Goal: Task Accomplishment & Management: Use online tool/utility

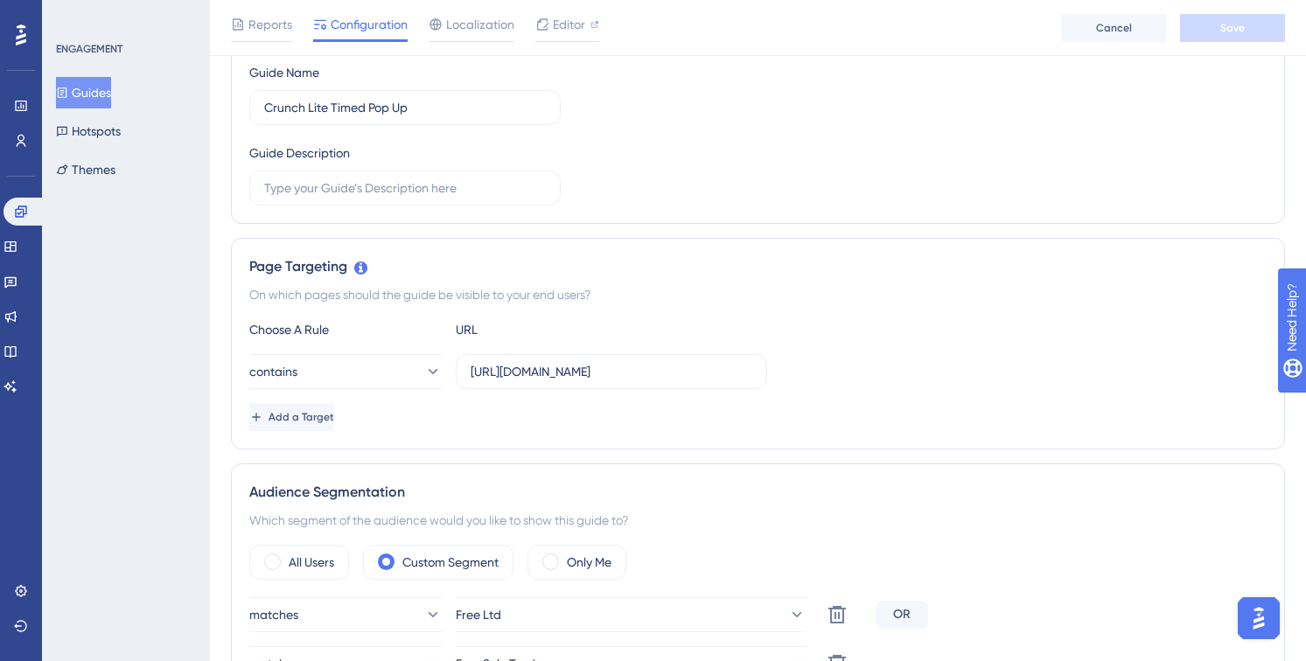
scroll to position [217, 0]
click at [334, 415] on span "Add a Target" at bounding box center [302, 416] width 66 height 14
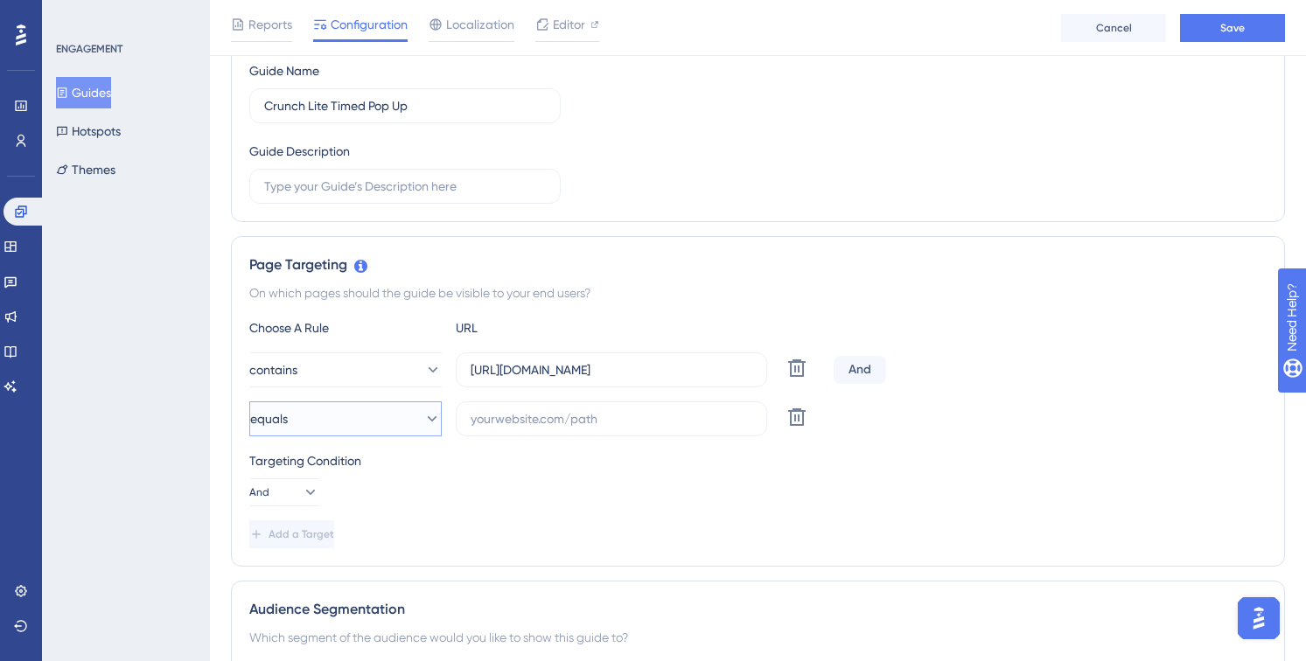
click at [410, 429] on button "equals" at bounding box center [345, 419] width 192 height 35
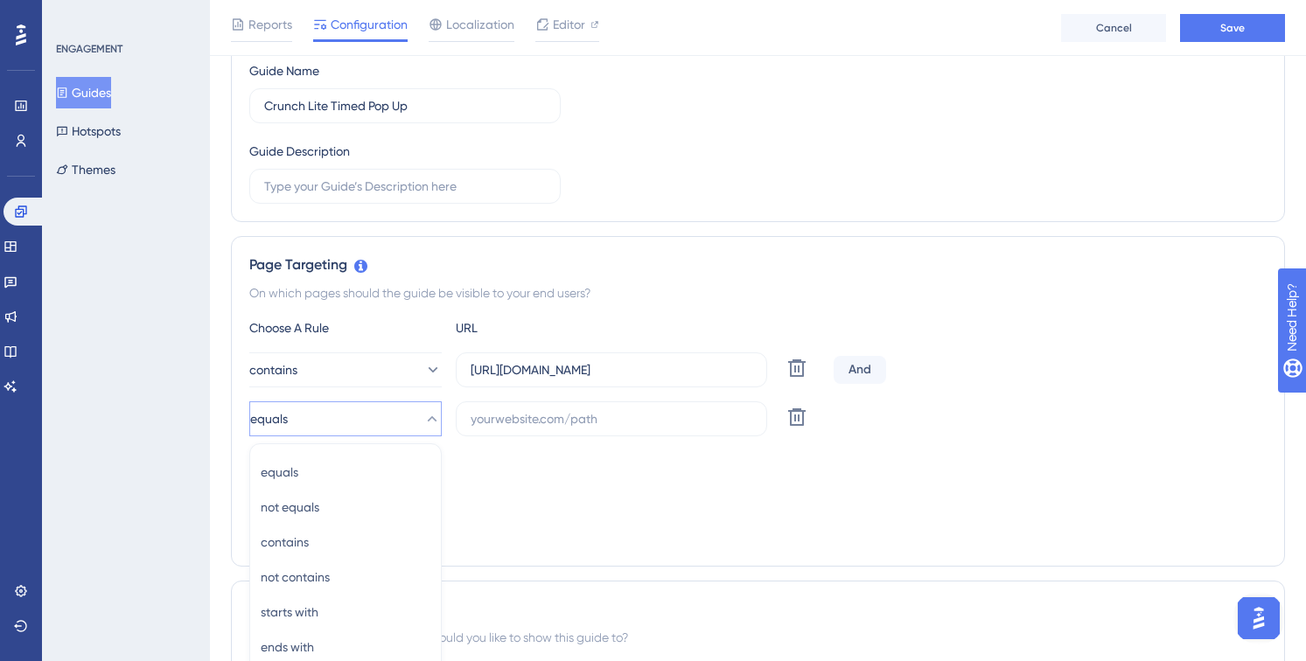
scroll to position [464, 0]
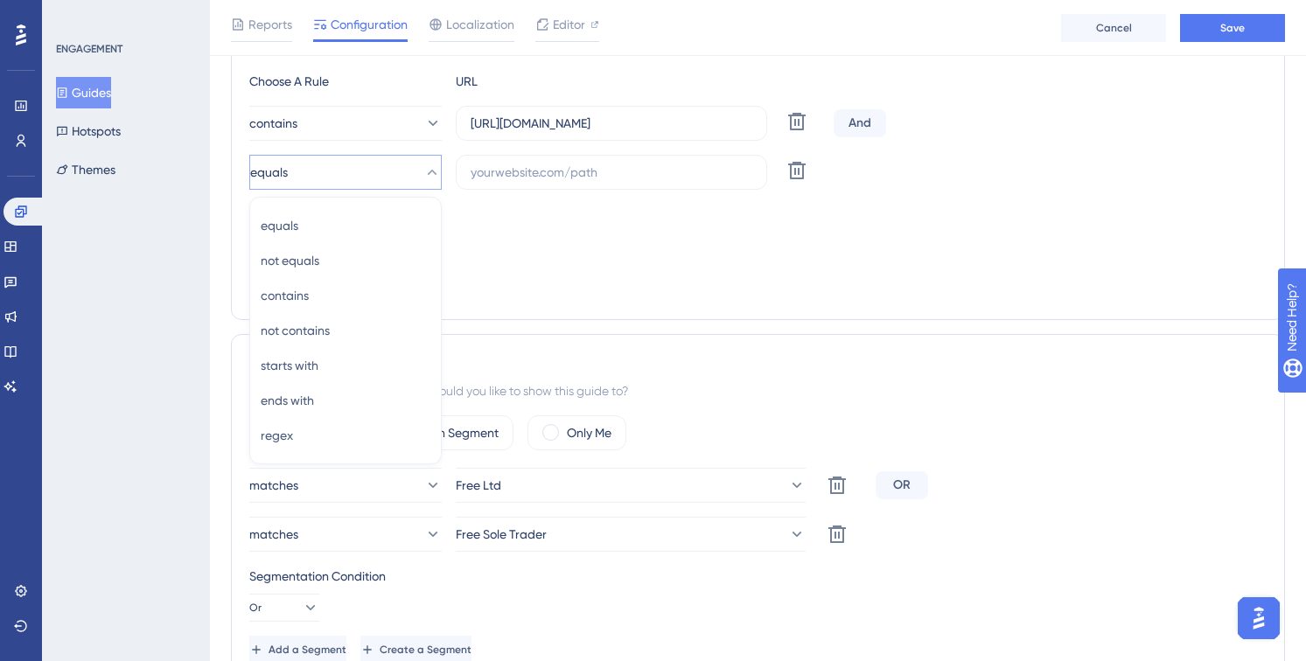
click at [836, 393] on div "Which segment of the audience would you like to show this guide to?" at bounding box center [757, 391] width 1017 height 21
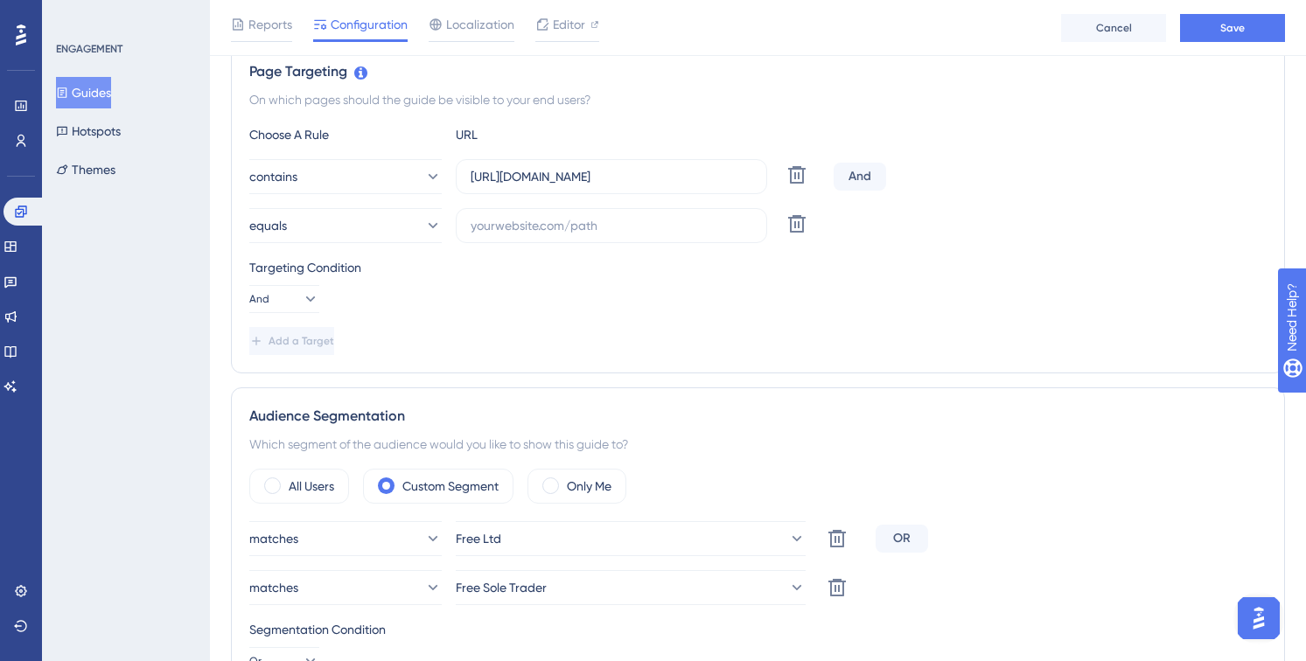
scroll to position [396, 0]
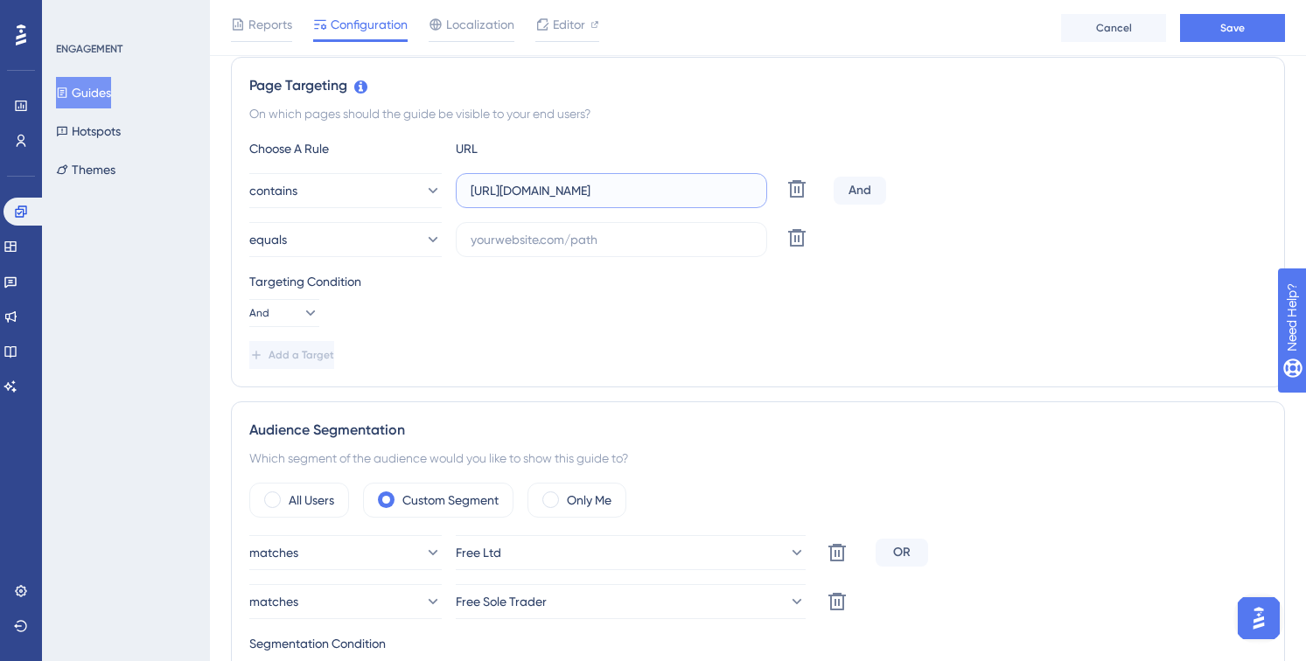
click at [593, 181] on input "https://my.crunch.co.uk/" at bounding box center [612, 190] width 282 height 19
click at [421, 228] on button "equals" at bounding box center [345, 239] width 192 height 35
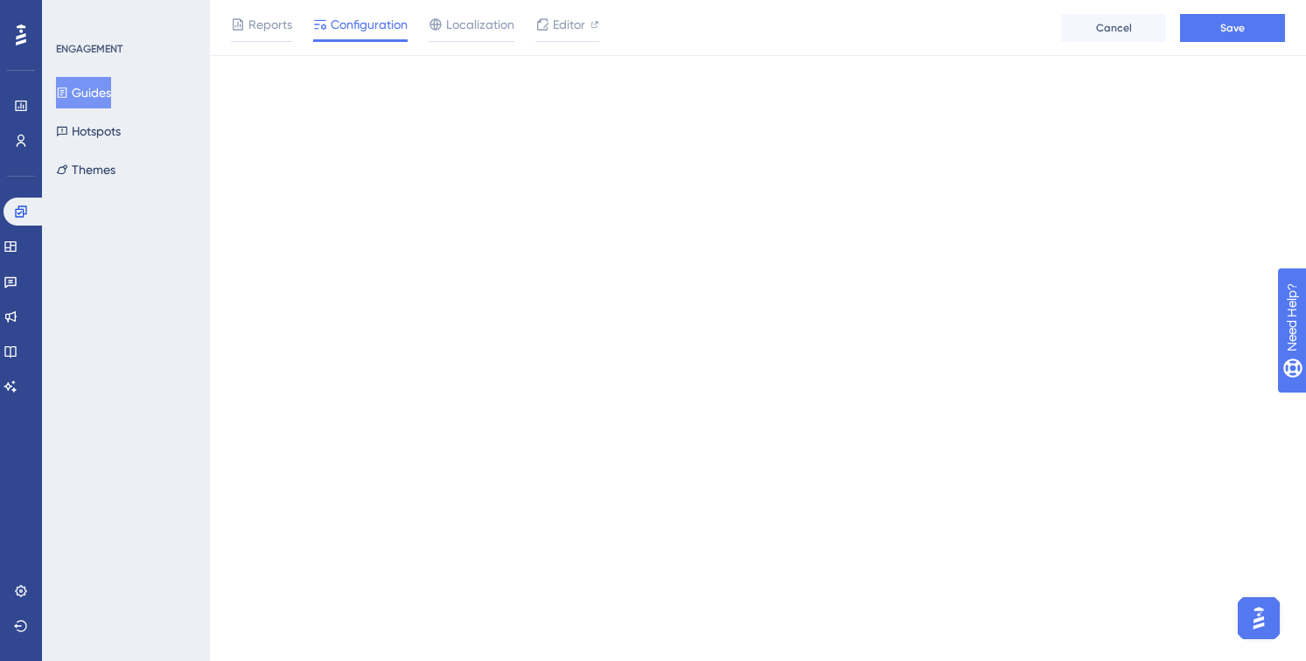
scroll to position [0, 0]
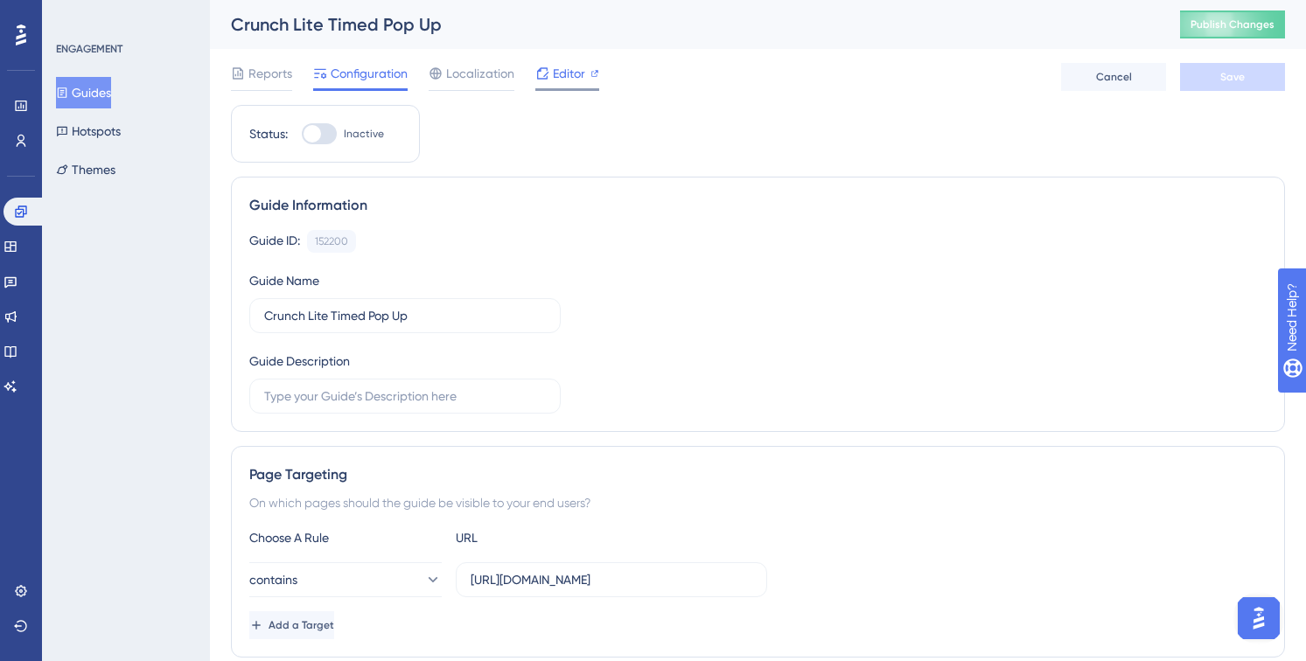
click at [541, 73] on icon at bounding box center [542, 73] width 14 height 14
click at [94, 101] on button "Guides" at bounding box center [83, 92] width 55 height 31
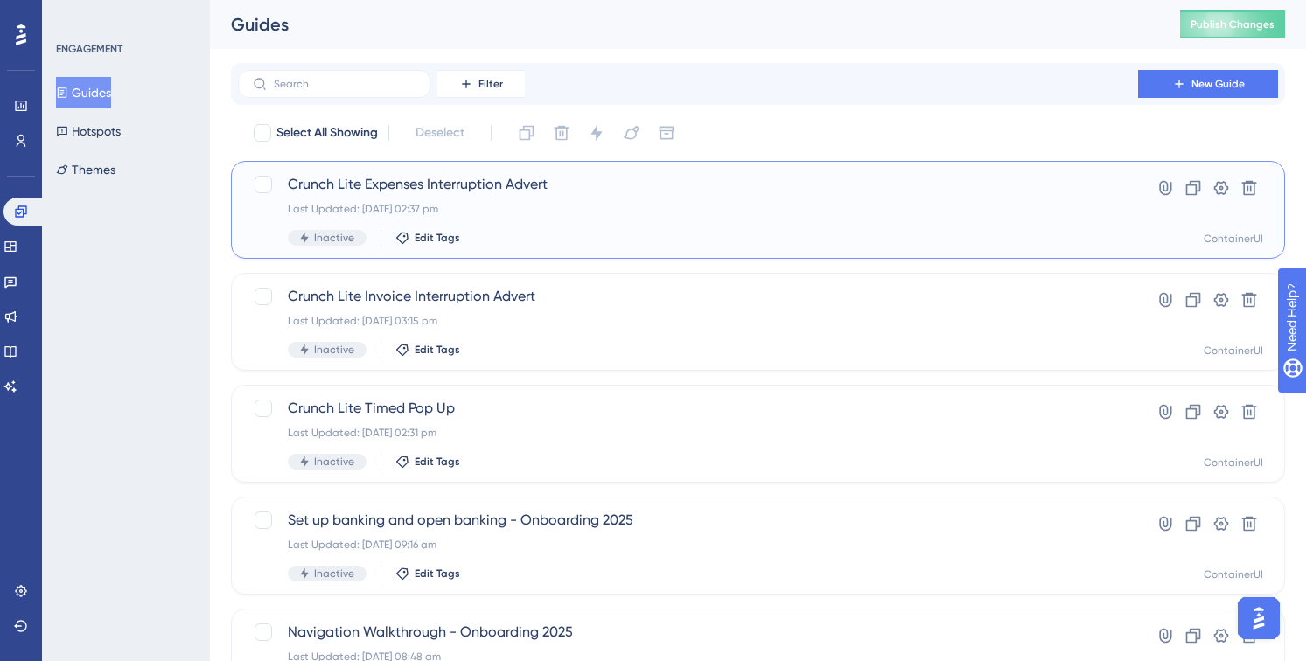
click at [484, 195] on div "Crunch Lite Expenses Interruption Advert Last Updated: 19 Sept 2025 02:37 pm In…" at bounding box center [688, 210] width 800 height 72
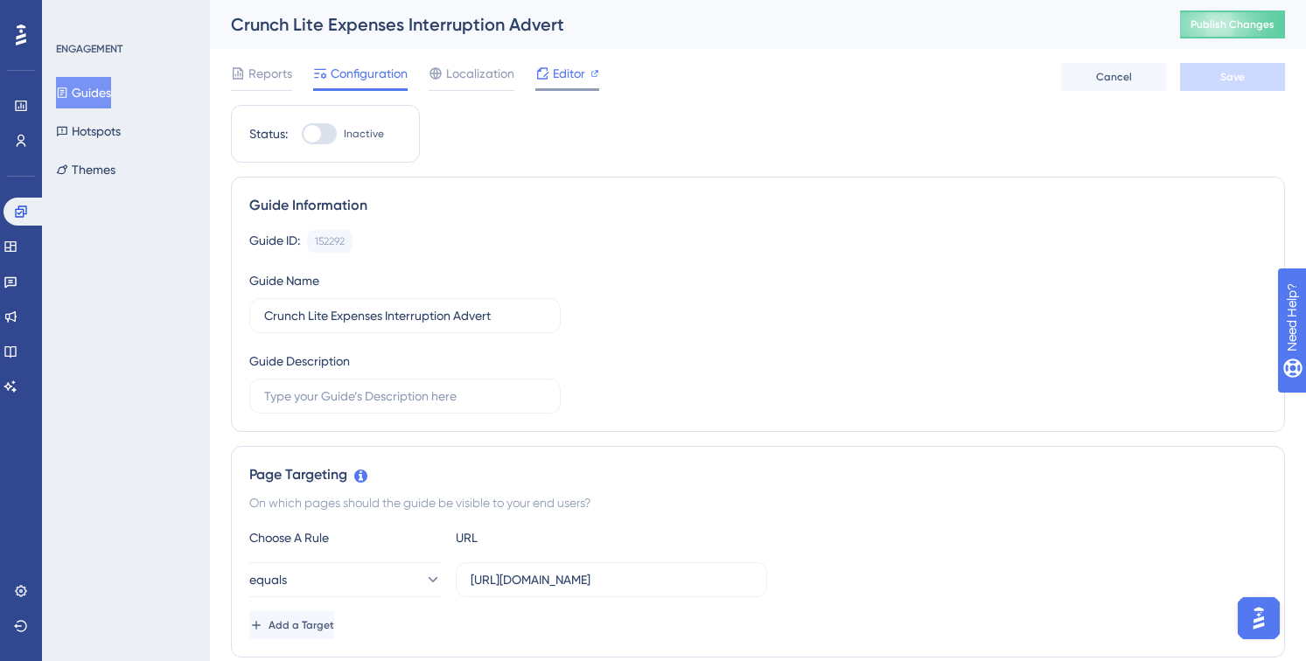
click at [551, 74] on div "Editor" at bounding box center [567, 73] width 64 height 21
